Goal: Task Accomplishment & Management: Manage account settings

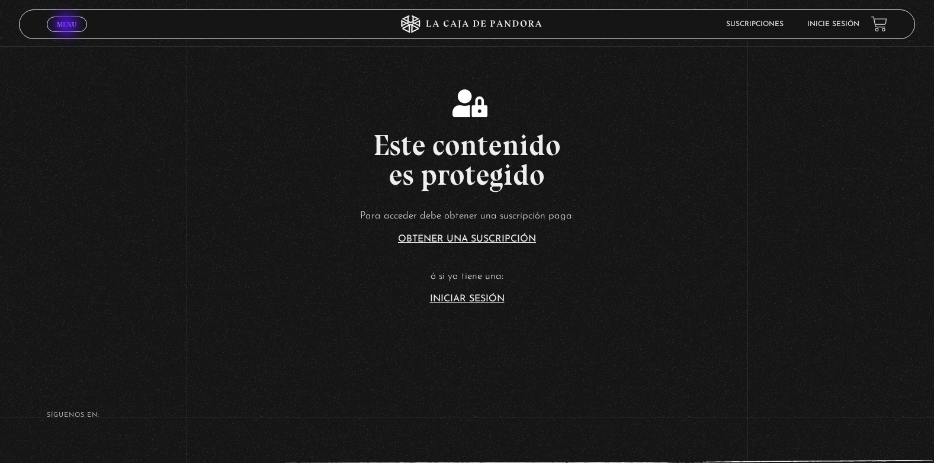
click at [67, 26] on span "Menu" at bounding box center [67, 24] width 20 height 7
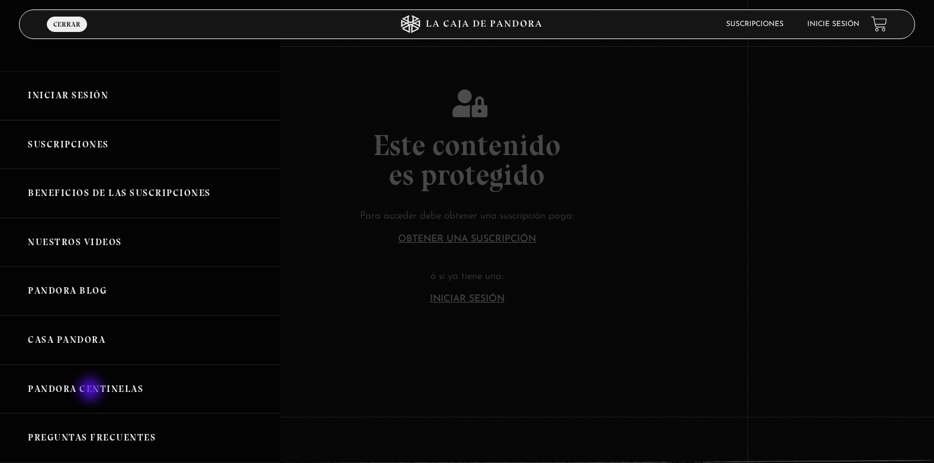
click at [92, 391] on link "Pandora Centinelas" at bounding box center [140, 389] width 280 height 49
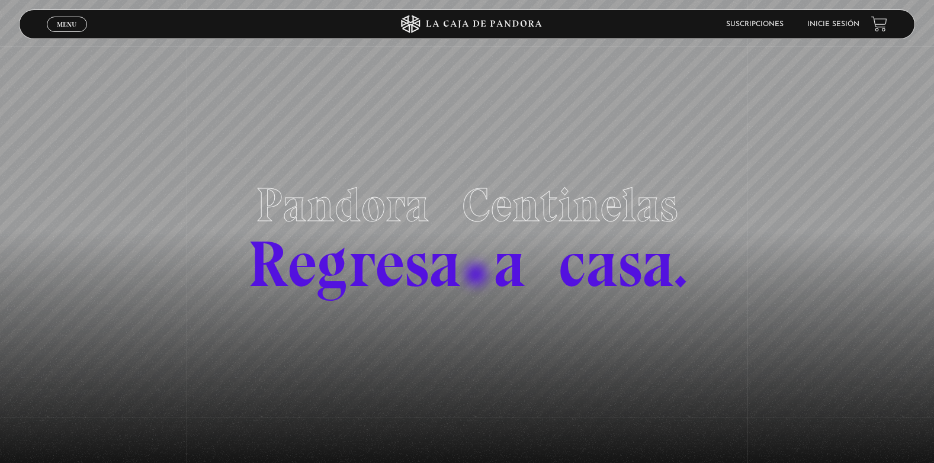
click at [477, 276] on span "Regresa a casa." at bounding box center [466, 264] width 439 height 78
click at [850, 26] on link "Inicie sesión" at bounding box center [833, 24] width 52 height 7
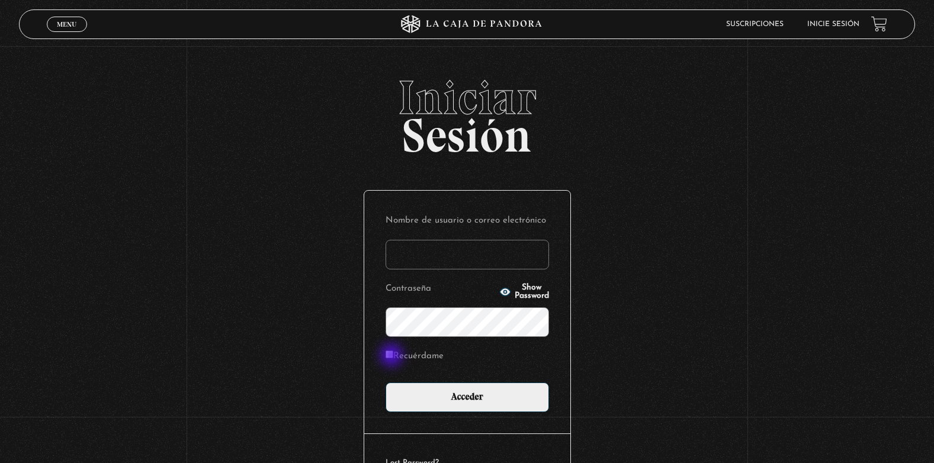
type input "Saby Negron"
click at [393, 356] on input "Recuérdame" at bounding box center [389, 354] width 8 height 8
checkbox input "true"
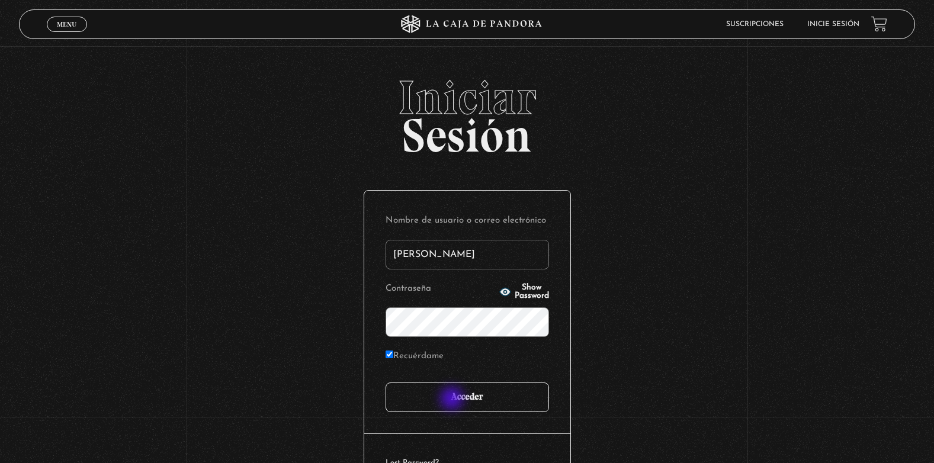
click at [453, 400] on input "Acceder" at bounding box center [466, 397] width 163 height 30
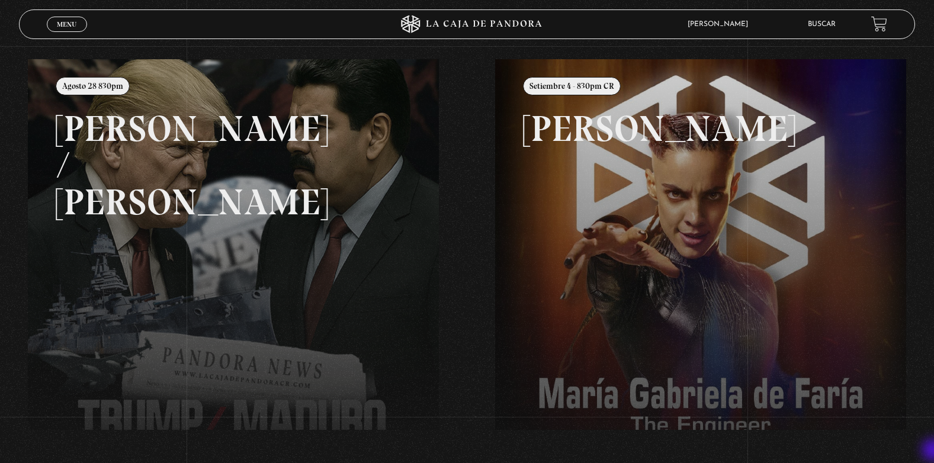
scroll to position [142, 0]
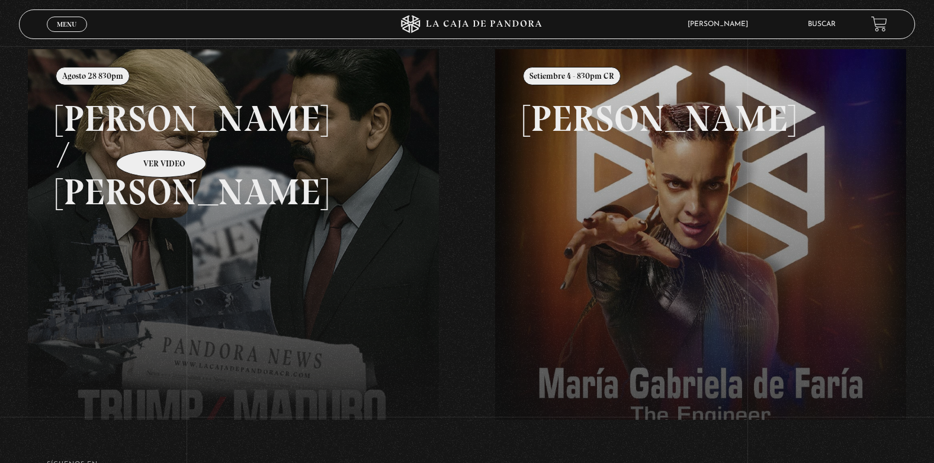
click at [146, 132] on link at bounding box center [495, 280] width 934 height 463
